Goal: Task Accomplishment & Management: Use online tool/utility

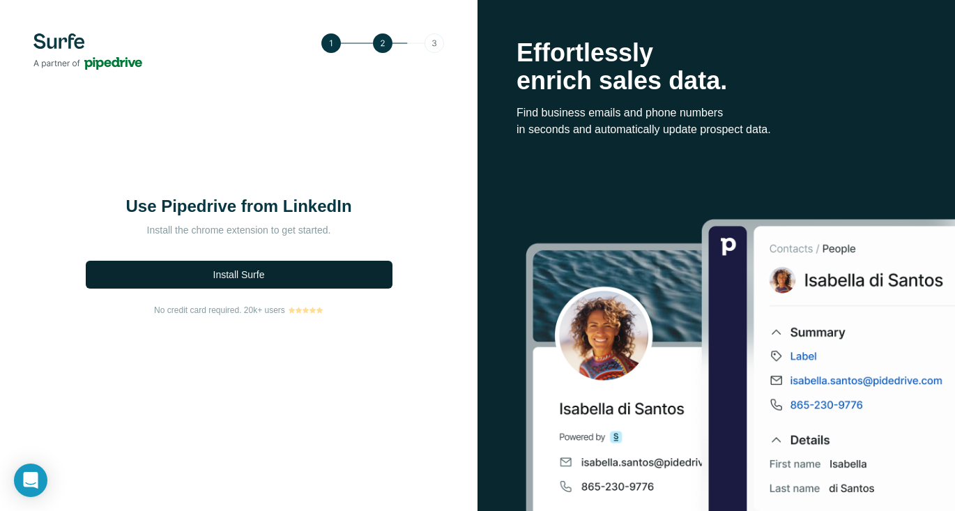
click at [243, 277] on span "Install Surfe" at bounding box center [239, 275] width 52 height 14
